Goal: Communication & Community: Answer question/provide support

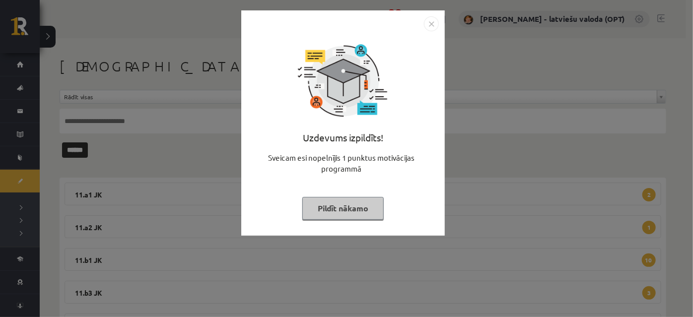
click at [342, 202] on button "Pildīt nākamo" at bounding box center [342, 208] width 81 height 23
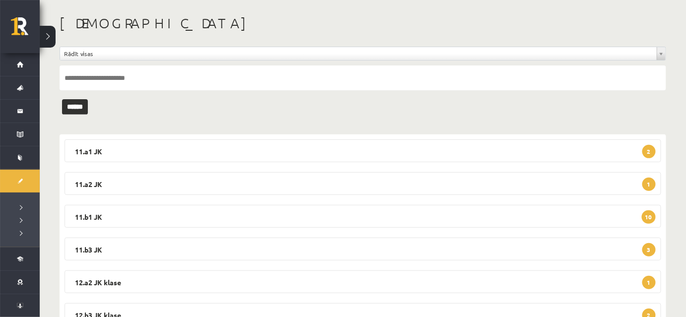
scroll to position [86, 0]
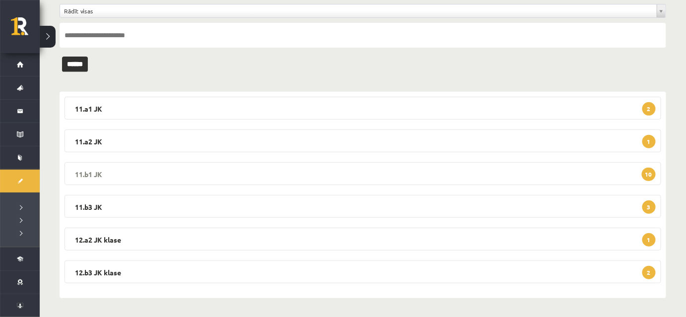
click at [319, 178] on legend "11.b1 JK 10" at bounding box center [363, 173] width 597 height 23
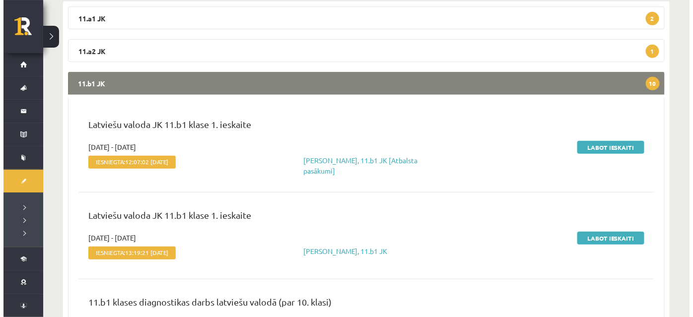
scroll to position [0, 0]
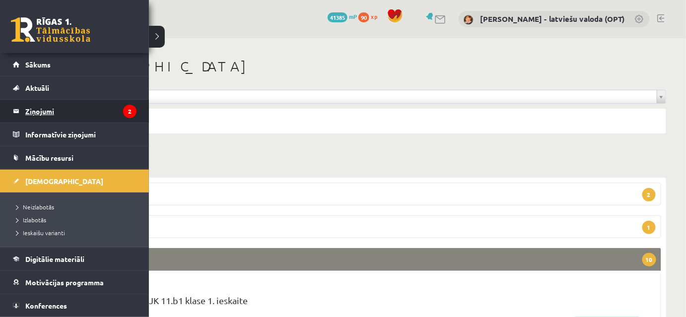
click at [45, 109] on legend "Ziņojumi 2" at bounding box center [80, 111] width 111 height 23
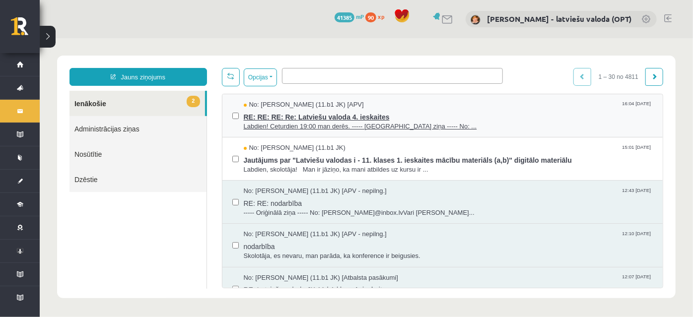
click at [310, 118] on span "RE: RE: RE: Re: Latviešu valoda 4. ieskaites" at bounding box center [447, 115] width 409 height 12
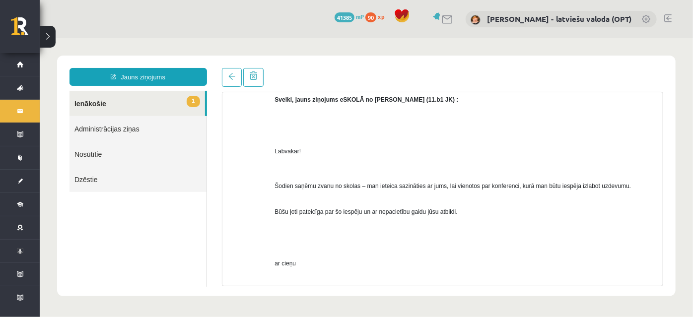
scroll to position [470, 0]
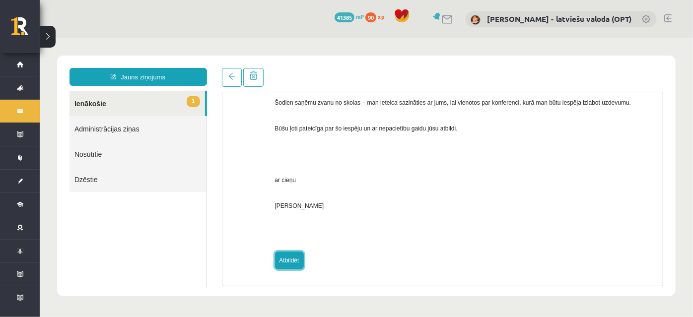
click at [294, 264] on link "Atbildēt" at bounding box center [288, 260] width 29 height 18
type input "**********"
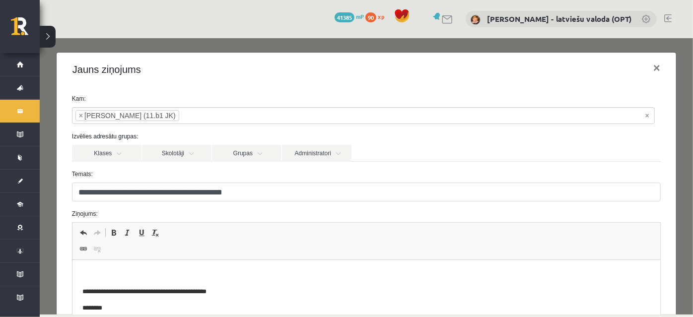
click at [142, 274] on p "Bagātinātā teksta redaktors, wiswyg-editor-47434013374000-1759931002-805" at bounding box center [366, 275] width 568 height 10
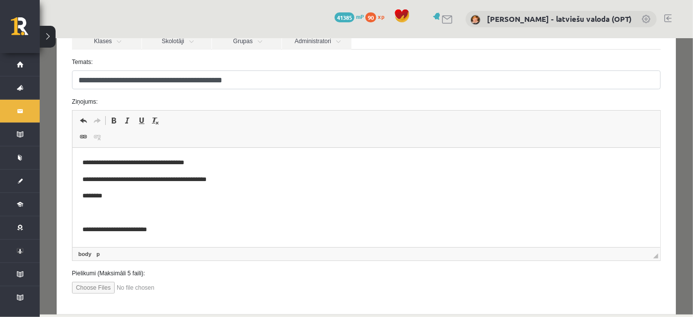
scroll to position [161, 0]
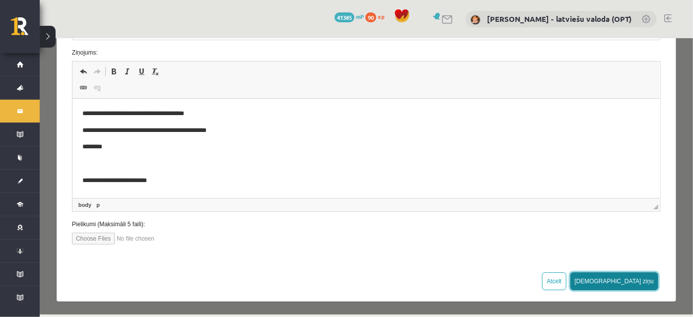
click at [630, 280] on button "Sūtīt ziņu" at bounding box center [614, 281] width 88 height 18
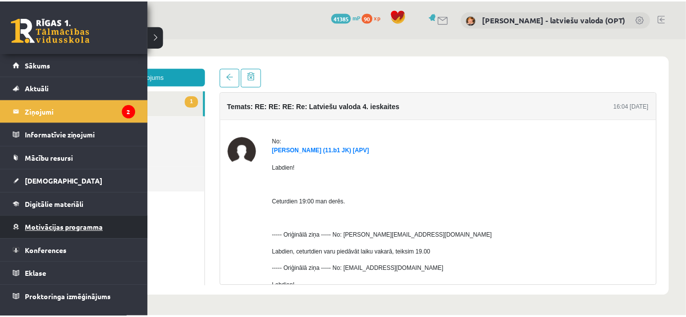
scroll to position [0, 0]
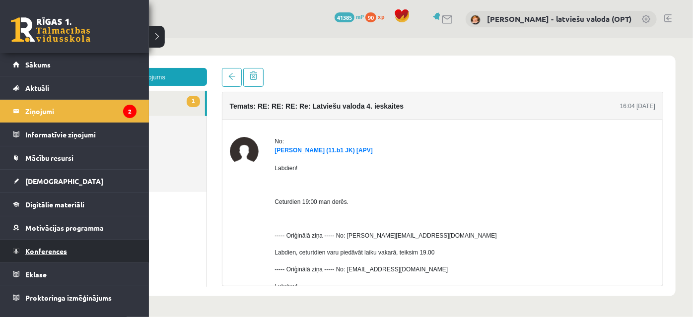
click at [58, 251] on span "Konferences" at bounding box center [46, 251] width 42 height 9
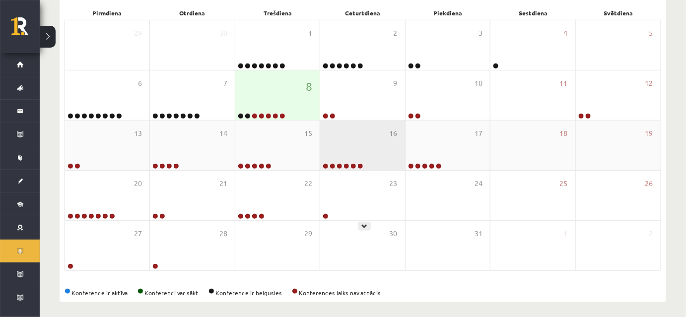
scroll to position [180, 0]
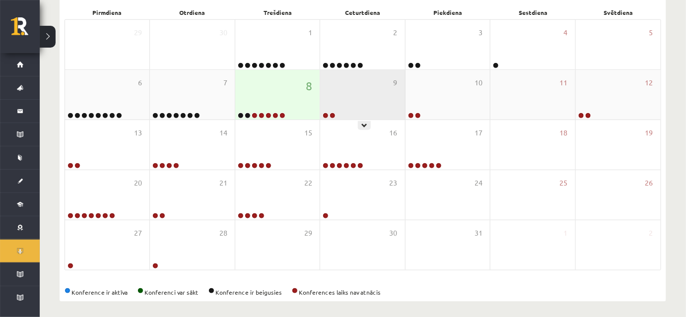
click at [364, 115] on div "9" at bounding box center [362, 95] width 84 height 50
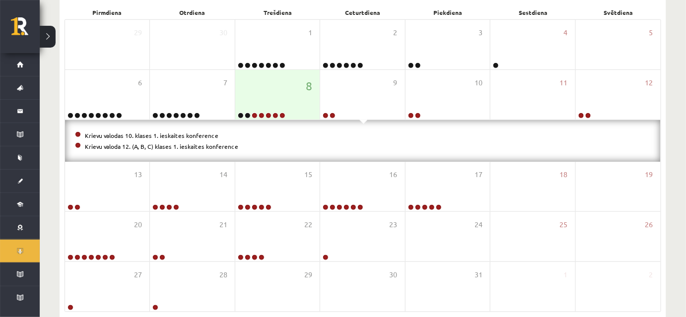
scroll to position [0, 0]
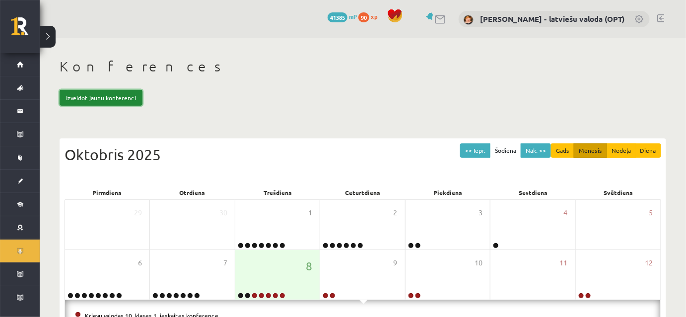
click at [106, 100] on link "Izveidot jaunu konferenci" at bounding box center [101, 98] width 83 height 16
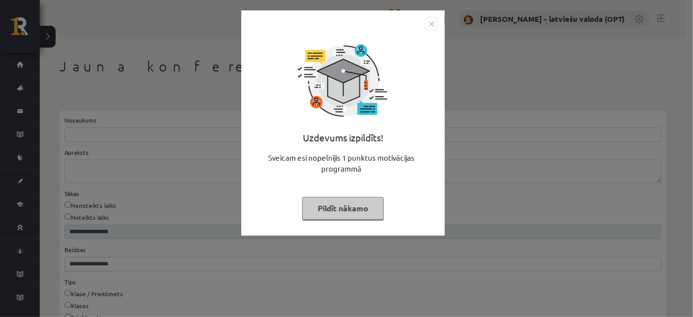
click at [331, 211] on button "Pildīt nākamo" at bounding box center [342, 208] width 81 height 23
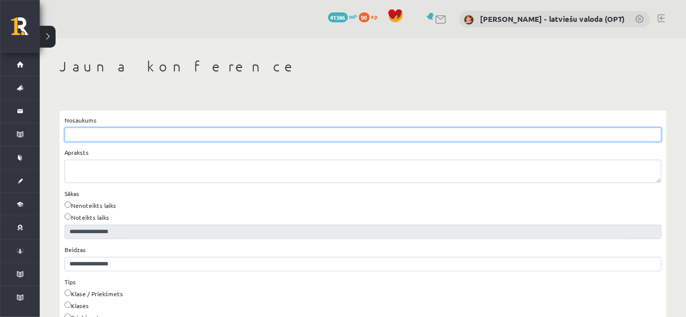
click at [92, 132] on input "Nosaukums" at bounding box center [363, 135] width 597 height 14
type input "**********"
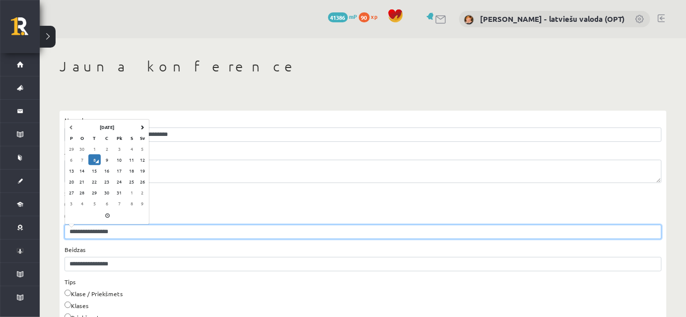
click at [122, 230] on input "**********" at bounding box center [363, 232] width 597 height 14
click at [108, 162] on td "9" at bounding box center [107, 159] width 12 height 11
click at [107, 214] on span at bounding box center [108, 215] width 80 height 11
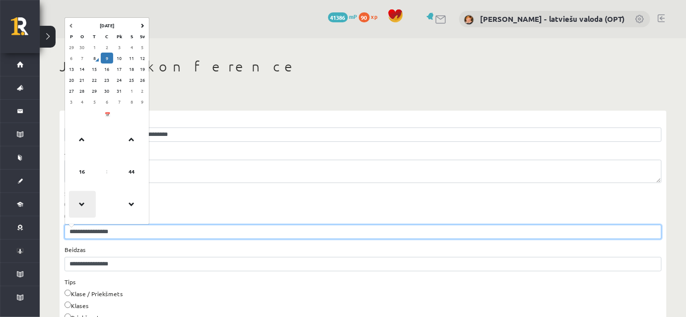
click at [81, 199] on span at bounding box center [82, 204] width 27 height 27
click at [80, 137] on span at bounding box center [82, 139] width 27 height 27
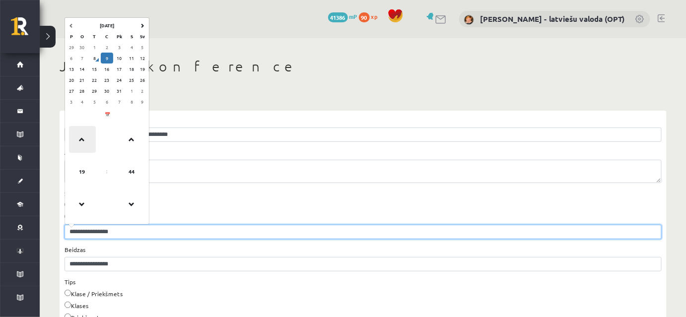
click at [80, 137] on span at bounding box center [82, 139] width 27 height 27
click at [132, 200] on span at bounding box center [132, 204] width 27 height 27
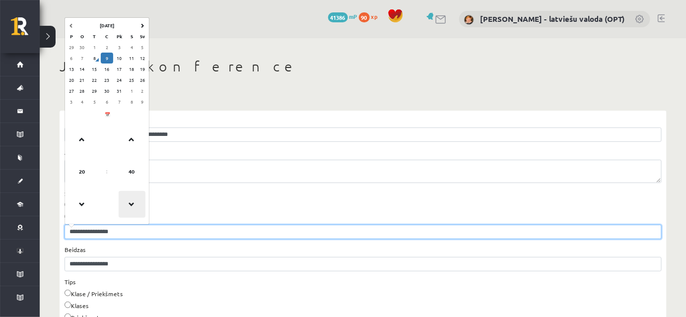
click at [132, 200] on span at bounding box center [132, 204] width 27 height 27
click at [128, 138] on span at bounding box center [132, 139] width 27 height 27
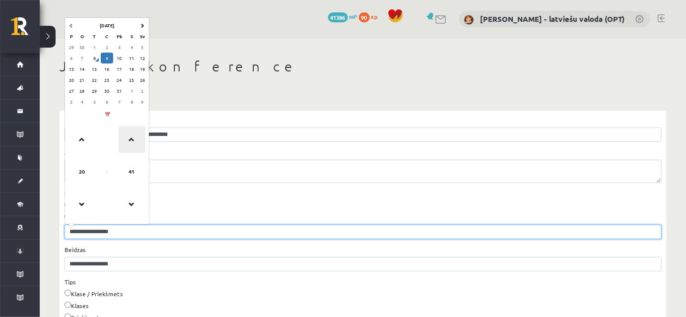
click at [128, 138] on span at bounding box center [132, 139] width 27 height 27
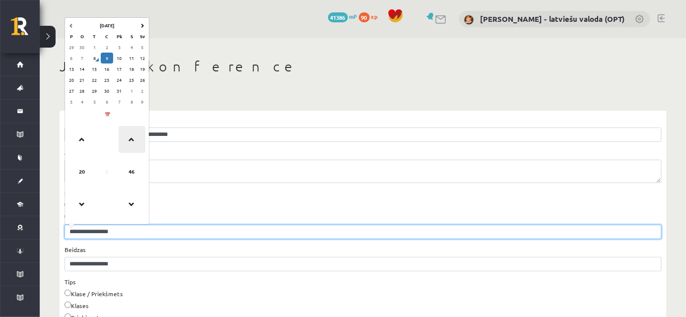
click at [128, 138] on span at bounding box center [132, 139] width 27 height 27
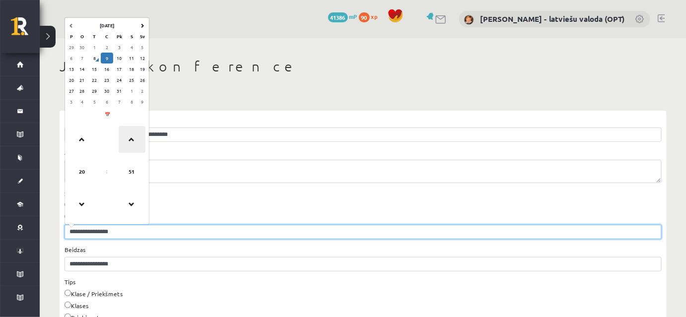
click at [128, 138] on span at bounding box center [132, 139] width 27 height 27
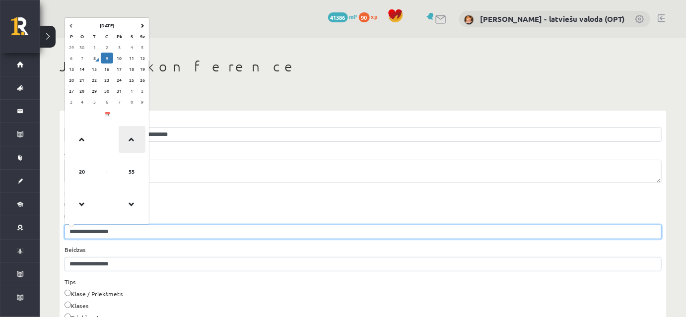
click at [128, 138] on span at bounding box center [132, 139] width 27 height 27
click at [131, 138] on span at bounding box center [132, 139] width 27 height 27
click at [74, 197] on span at bounding box center [82, 204] width 27 height 27
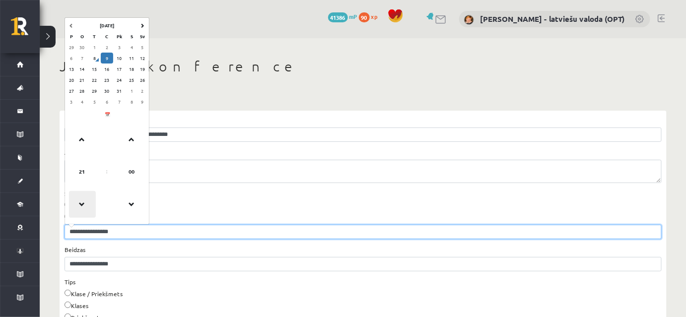
type input "**********"
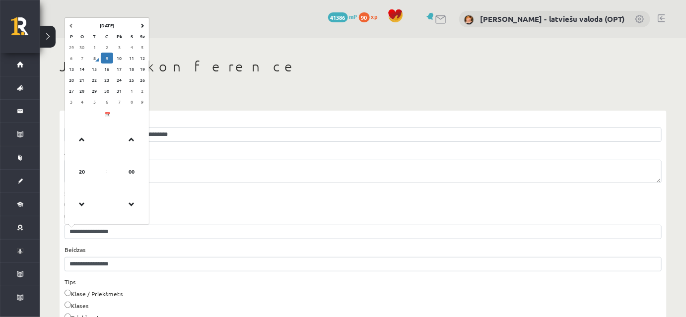
click at [265, 191] on div "**********" at bounding box center [363, 214] width 597 height 50
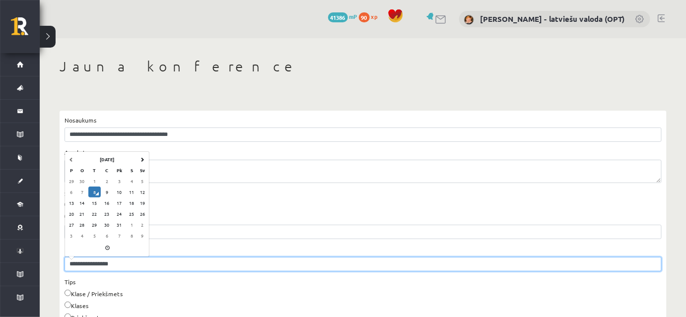
click at [99, 260] on input "**********" at bounding box center [363, 264] width 597 height 14
click at [107, 190] on td "9" at bounding box center [107, 192] width 12 height 11
click at [107, 250] on span at bounding box center [108, 248] width 80 height 11
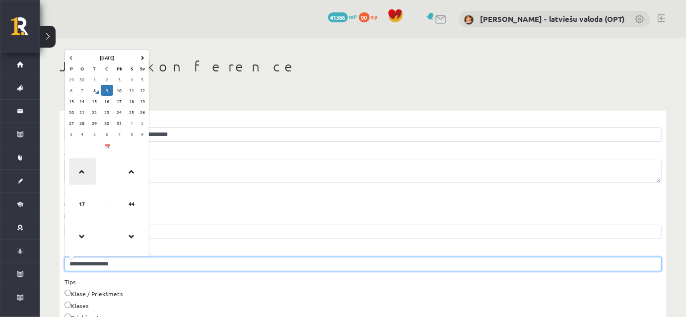
click at [81, 178] on span at bounding box center [82, 171] width 27 height 27
click at [78, 236] on span at bounding box center [82, 236] width 27 height 27
click at [84, 175] on span at bounding box center [82, 171] width 27 height 27
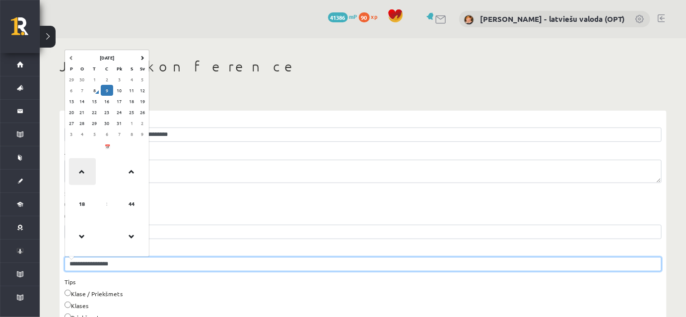
click at [84, 175] on span at bounding box center [82, 171] width 27 height 27
click at [82, 232] on span at bounding box center [82, 236] width 27 height 27
click at [131, 236] on span at bounding box center [132, 236] width 27 height 27
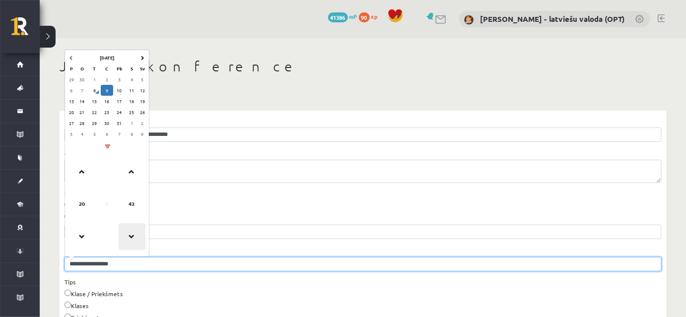
click at [132, 236] on span at bounding box center [132, 236] width 27 height 27
click at [135, 169] on span at bounding box center [132, 171] width 27 height 27
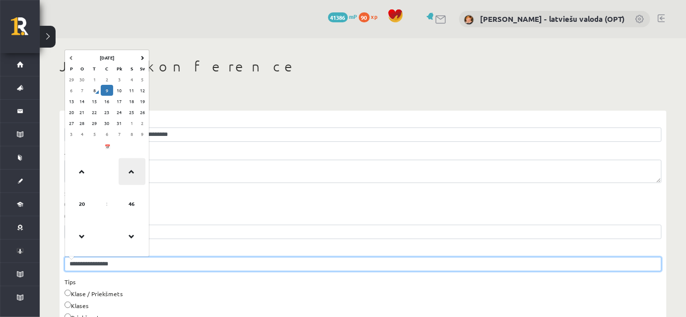
click at [135, 169] on span at bounding box center [132, 171] width 27 height 27
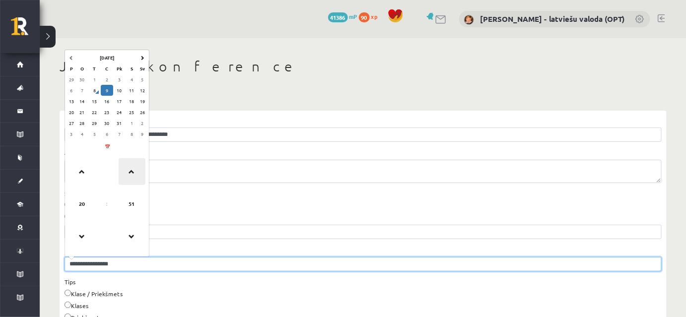
click at [135, 169] on span at bounding box center [132, 171] width 27 height 27
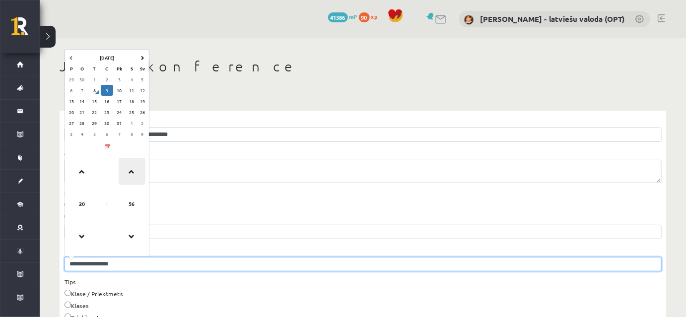
click at [135, 169] on span at bounding box center [132, 171] width 27 height 27
type input "**********"
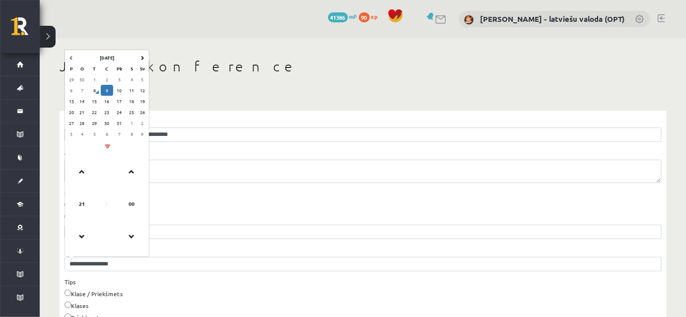
click at [222, 200] on div "**********" at bounding box center [363, 214] width 597 height 50
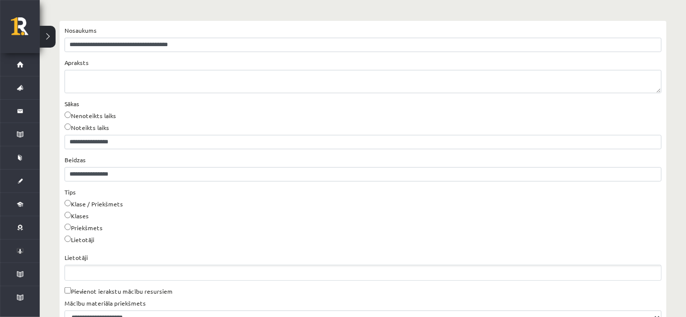
scroll to position [135, 0]
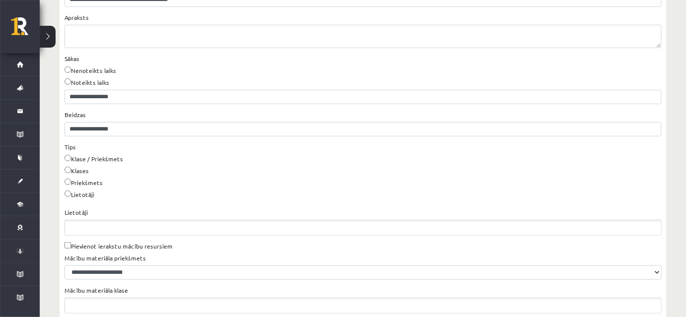
click at [120, 225] on ul "Lietotāji" at bounding box center [363, 227] width 596 height 15
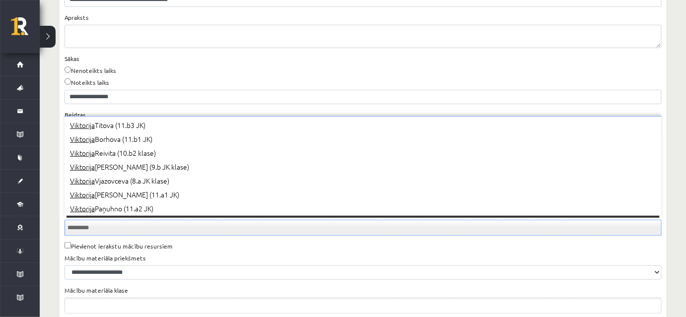
scroll to position [12, 0]
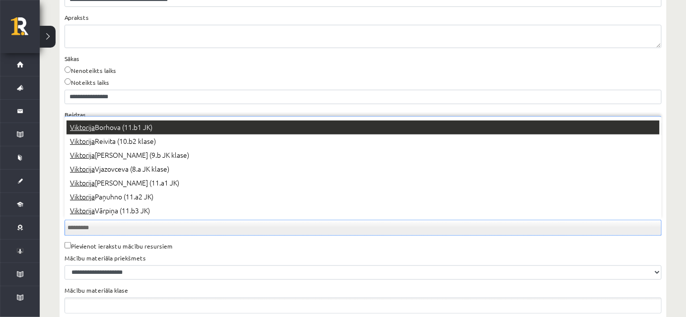
type input "*********"
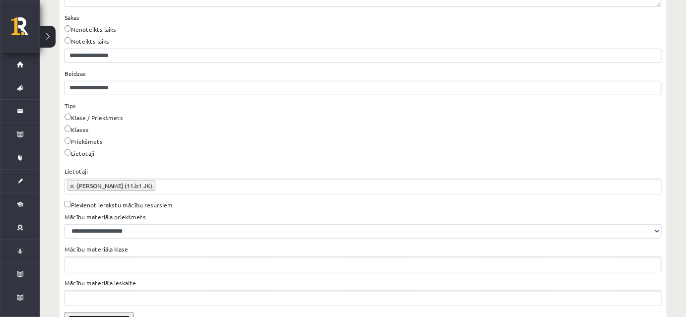
scroll to position [223, 0]
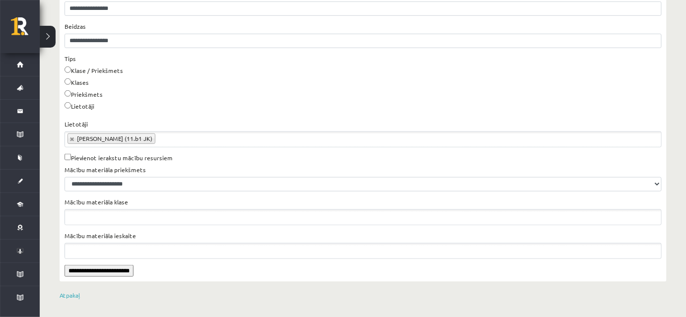
click at [109, 268] on input "**********" at bounding box center [99, 271] width 69 height 12
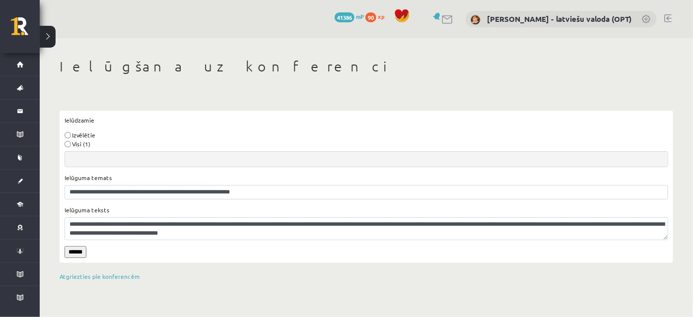
click at [77, 250] on input "******" at bounding box center [76, 252] width 22 height 12
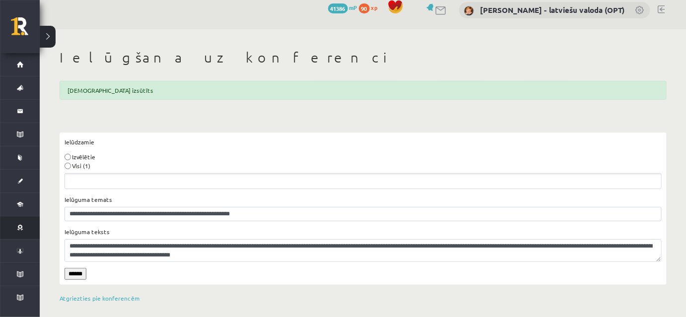
scroll to position [13, 0]
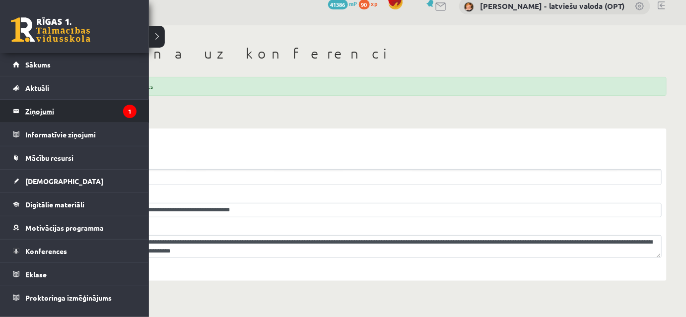
click at [32, 111] on legend "Ziņojumi 1" at bounding box center [80, 111] width 111 height 23
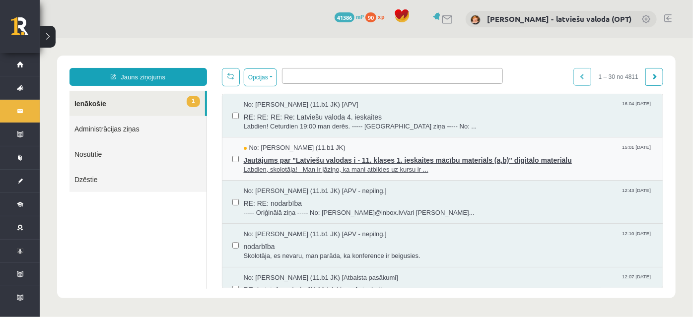
click at [333, 165] on span "Labdien, skolotāja! Man ir jāziņo, ka mani atbildes uz kursu ir ..." at bounding box center [447, 169] width 409 height 9
click at [316, 158] on span "Jautājums par "Latviešu valodas i - 11. klases 1. ieskaites mācību materiāls (a…" at bounding box center [447, 158] width 409 height 12
click at [315, 159] on span "Jautājums par "Latviešu valodas i - 11. klases 1. ieskaites mācību materiāls (a…" at bounding box center [447, 158] width 409 height 12
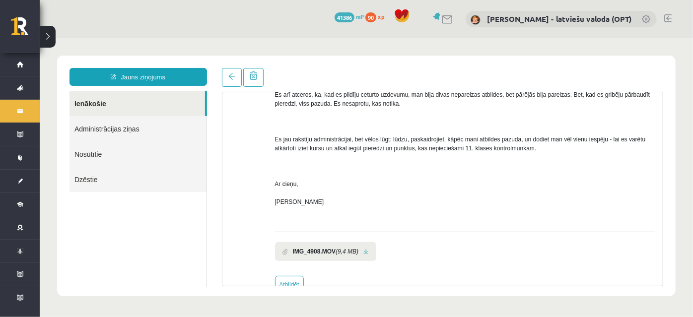
scroll to position [250, 0]
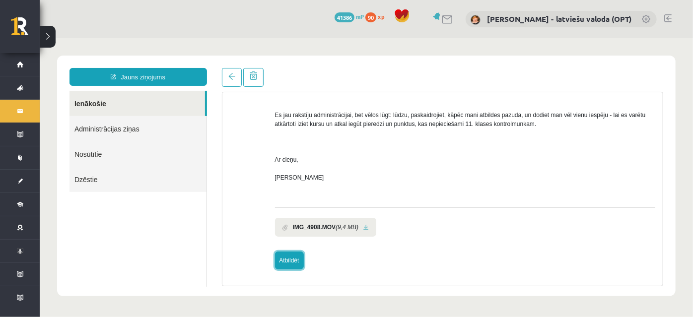
click at [282, 263] on link "Atbildēt" at bounding box center [288, 260] width 29 height 18
type input "**********"
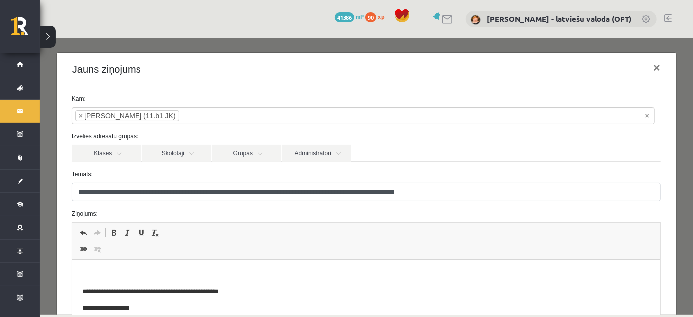
click at [131, 273] on p "Bagātinātā teksta redaktors, wiswyg-editor-47433870901540-1759931231-131" at bounding box center [366, 275] width 568 height 10
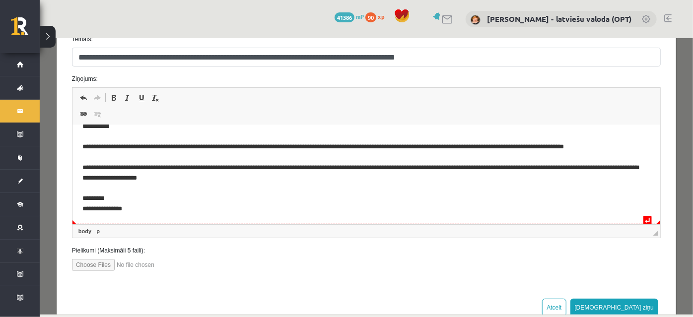
scroll to position [161, 0]
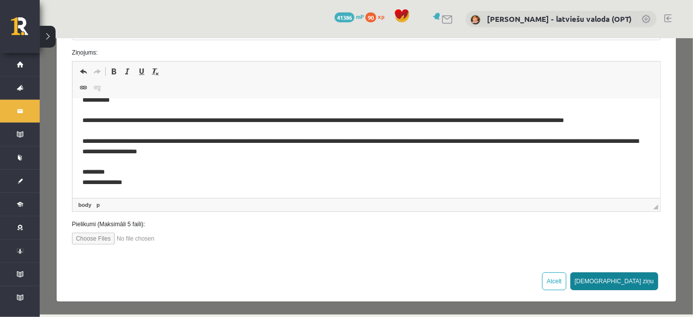
click at [628, 275] on button "Sūtīt ziņu" at bounding box center [614, 281] width 88 height 18
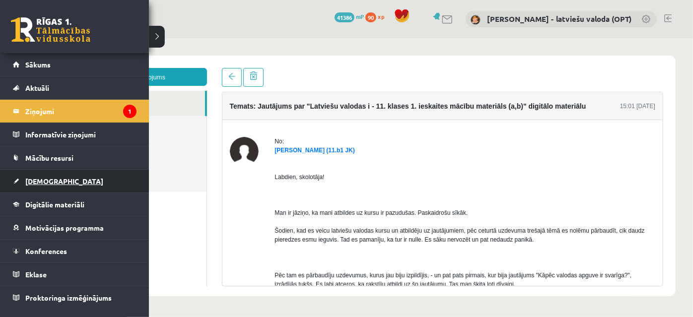
scroll to position [0, 0]
click at [34, 181] on span "[DEMOGRAPHIC_DATA]" at bounding box center [64, 181] width 78 height 9
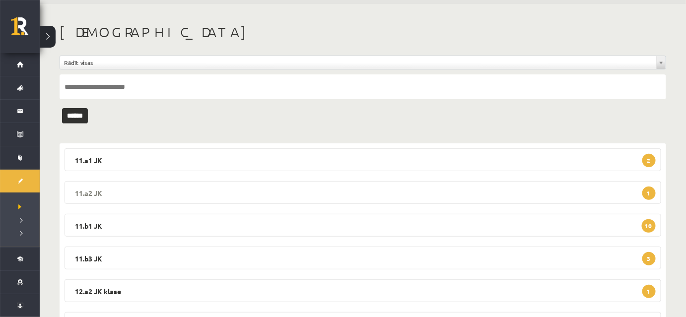
scroll to position [86, 0]
